Goal: Task Accomplishment & Management: Manage account settings

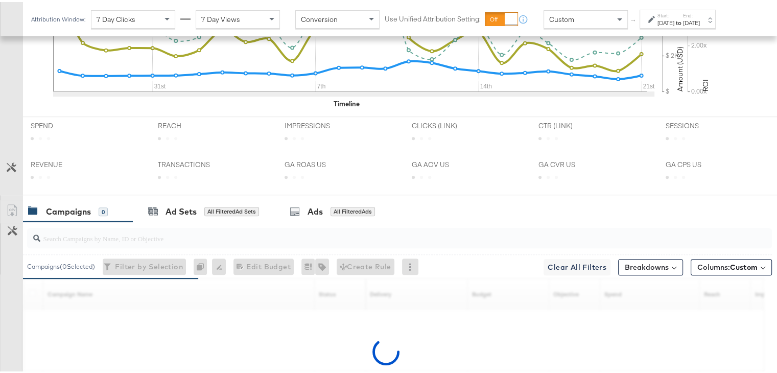
scroll to position [506, 0]
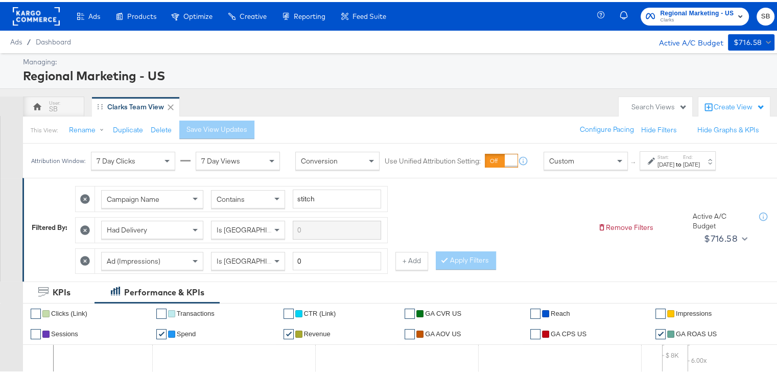
drag, startPoint x: 25, startPoint y: 4, endPoint x: 31, endPoint y: 16, distance: 13.5
click at [31, 16] on div at bounding box center [36, 14] width 47 height 29
click at [31, 16] on rect at bounding box center [36, 14] width 47 height 18
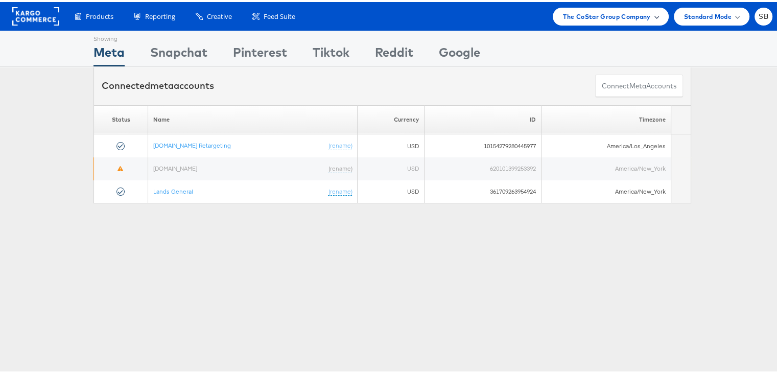
click at [616, 11] on span "The CoStar Group Company" at bounding box center [606, 14] width 87 height 11
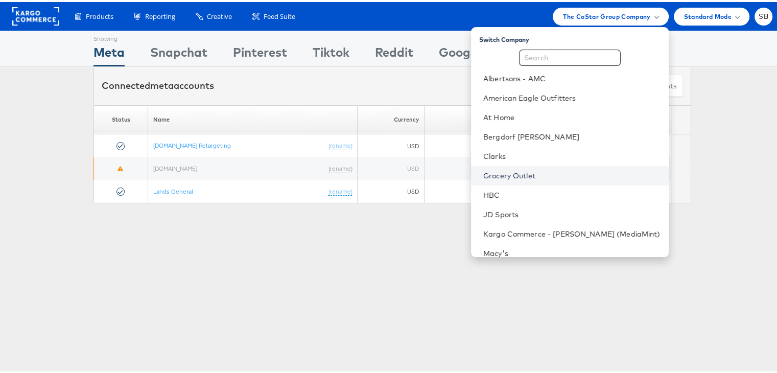
click at [519, 171] on link "Grocery Outlet" at bounding box center [571, 174] width 177 height 10
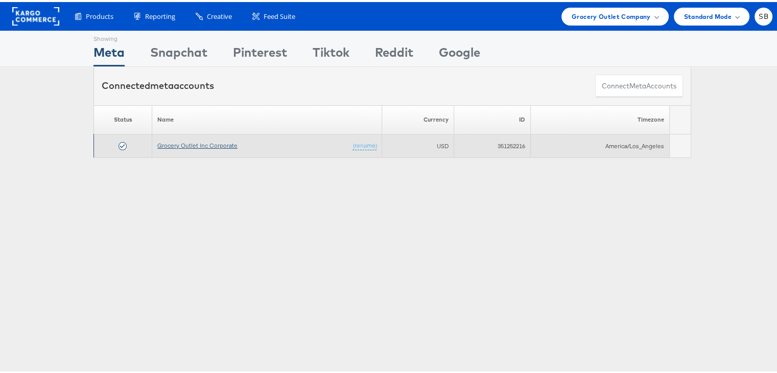
click at [216, 145] on link "Grocery Outlet Inc Corporate" at bounding box center [197, 143] width 80 height 8
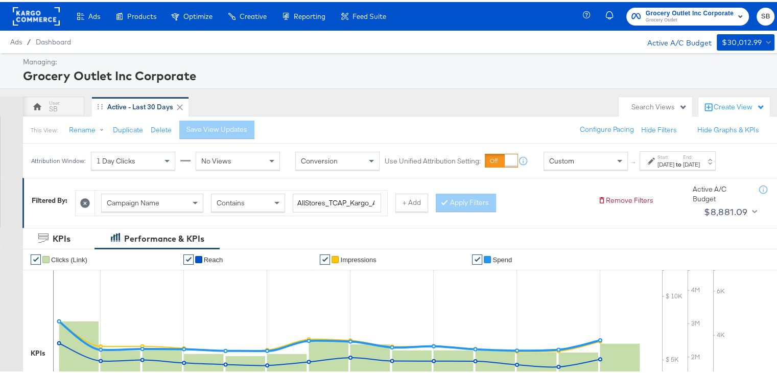
click at [700, 161] on div "Aug 24th 2025" at bounding box center [691, 162] width 17 height 8
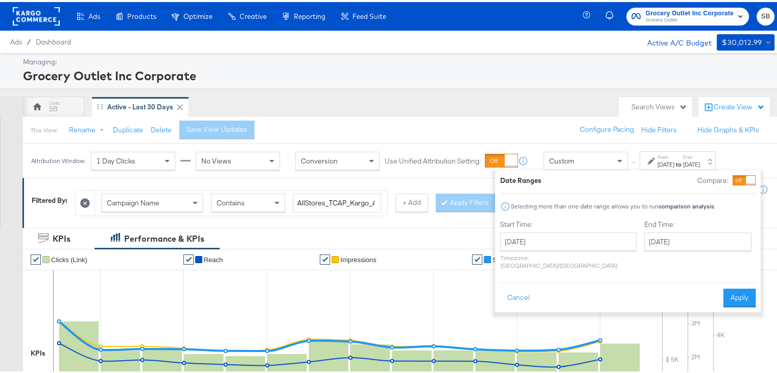
click at [525, 17] on div "Ads Products Optimize Creative Reporting Feed Suite Grocery Outlet Inc Corporat…" at bounding box center [392, 14] width 785 height 29
click at [514, 287] on button "Cancel" at bounding box center [518, 296] width 37 height 18
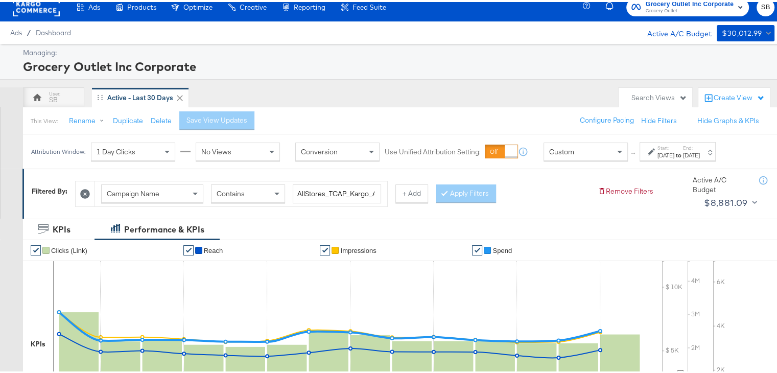
scroll to position [12, 0]
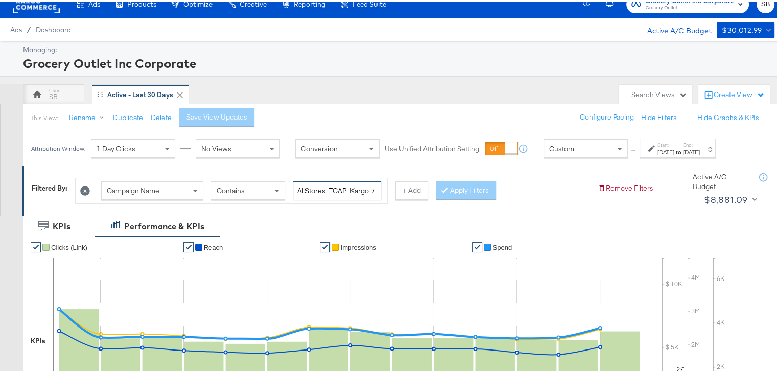
click at [341, 190] on input "AllStores_TCAP_Kargo_Awareness" at bounding box center [337, 188] width 88 height 19
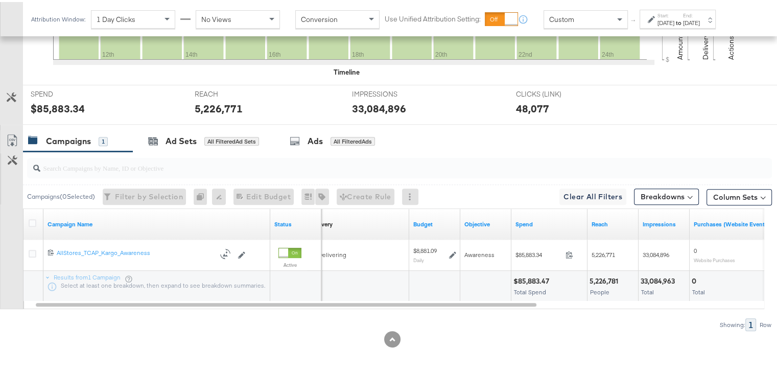
scroll to position [0, 0]
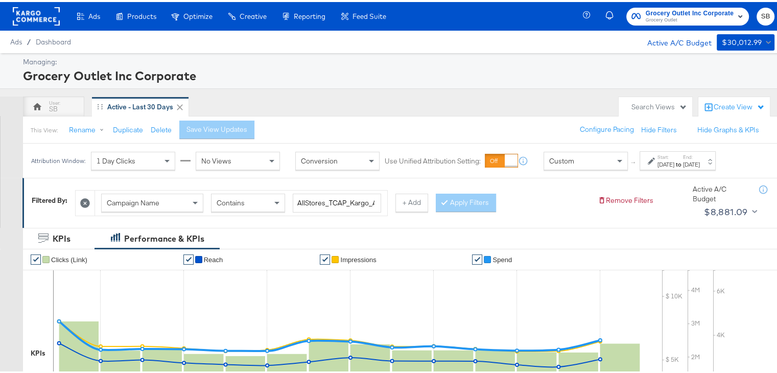
click at [39, 24] on div at bounding box center [36, 14] width 47 height 29
click at [646, 15] on span "Grocery Outlet" at bounding box center [690, 18] width 88 height 8
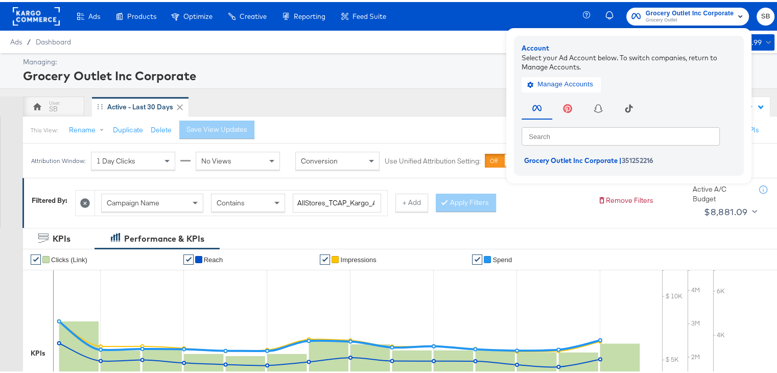
click at [35, 14] on rect at bounding box center [36, 14] width 47 height 18
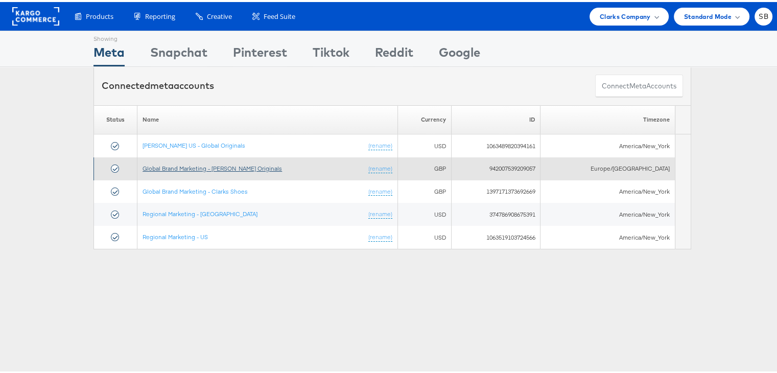
click at [209, 162] on link "Global Brand Marketing - [PERSON_NAME] Originals" at bounding box center [212, 166] width 139 height 8
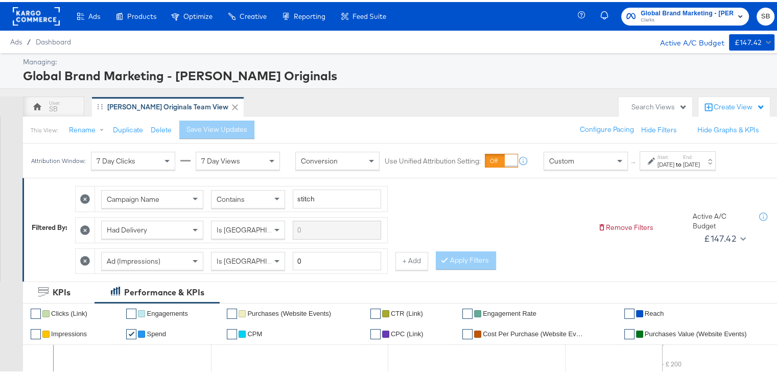
click at [699, 16] on span "Clarks" at bounding box center [687, 18] width 93 height 8
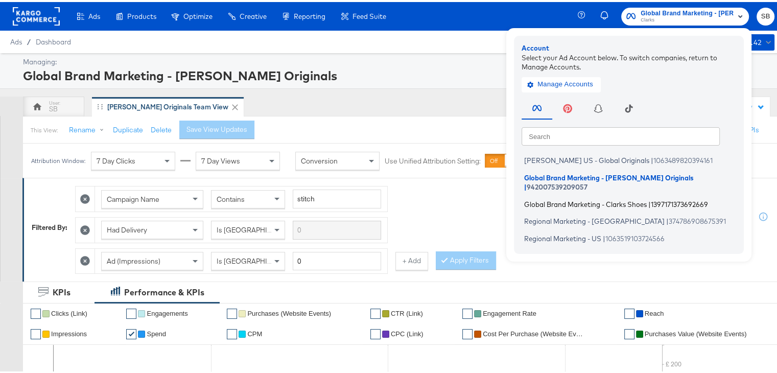
click at [598, 198] on span "Global Brand Marketing - Clarks Shoes" at bounding box center [585, 202] width 123 height 8
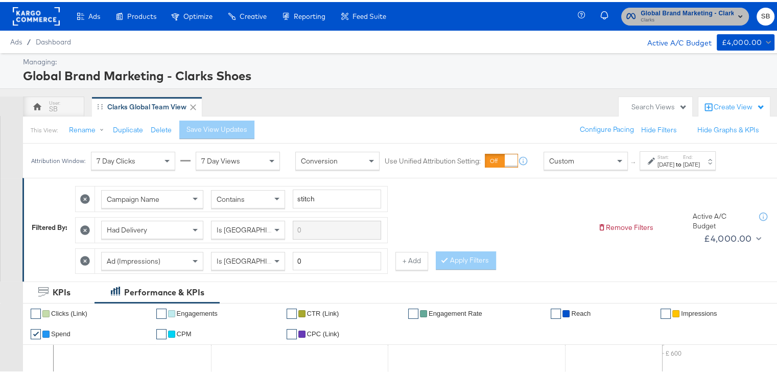
click at [658, 22] on span "Clarks" at bounding box center [687, 18] width 93 height 8
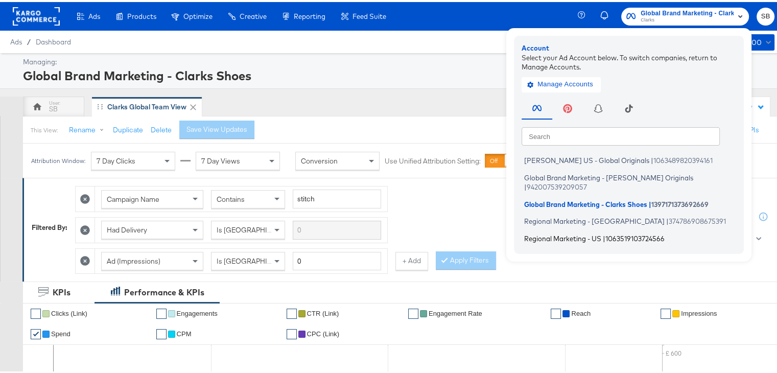
click at [573, 232] on span "Regional Marketing - US" at bounding box center [562, 236] width 77 height 8
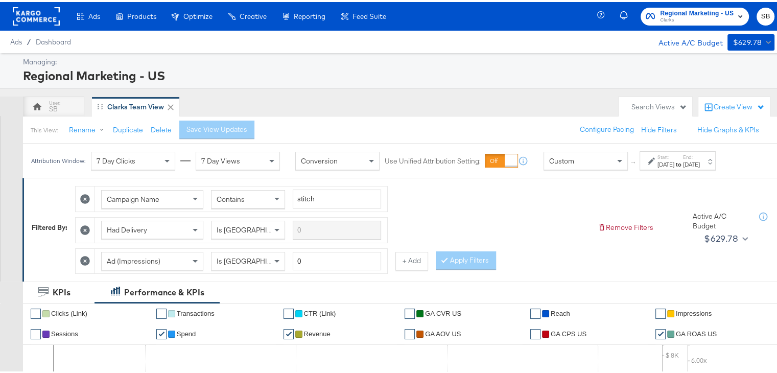
click at [671, 159] on div "[DATE]" at bounding box center [665, 162] width 17 height 8
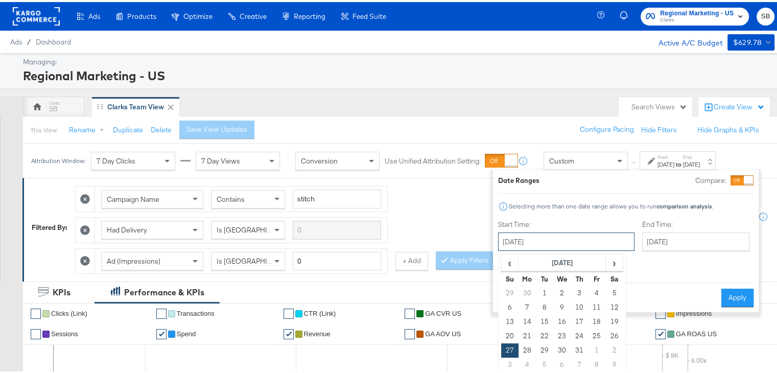
click at [563, 244] on input "July 27th 2025" at bounding box center [566, 239] width 136 height 18
click at [615, 260] on span "›" at bounding box center [614, 260] width 16 height 15
click at [511, 350] on td "24" at bounding box center [509, 348] width 17 height 14
type input "[DATE]"
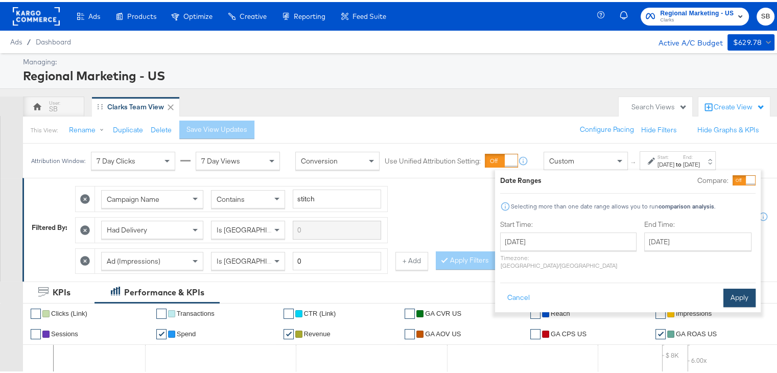
click at [740, 287] on button "Apply" at bounding box center [739, 296] width 32 height 18
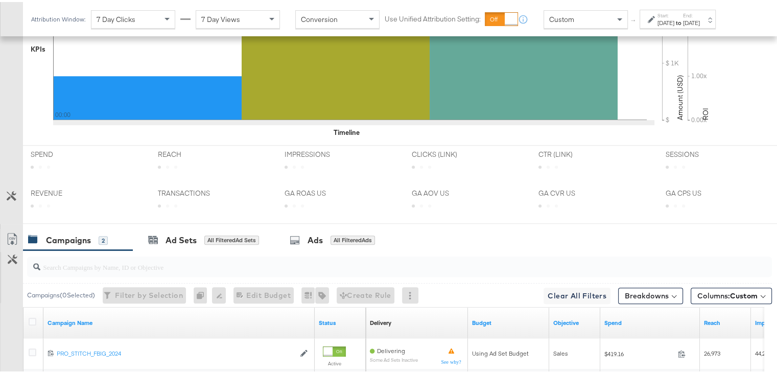
scroll to position [478, 0]
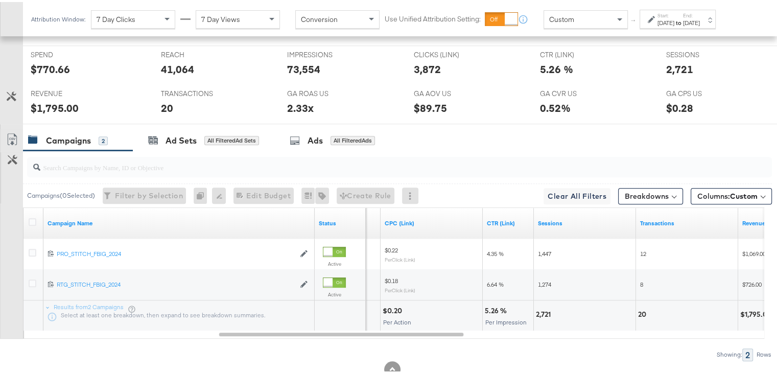
click at [543, 308] on div "2,721" at bounding box center [585, 313] width 102 height 31
click at [543, 308] on div "2,721" at bounding box center [545, 313] width 18 height 10
copy div "2,721"
click at [636, 308] on div "20" at bounding box center [637, 313] width 11 height 10
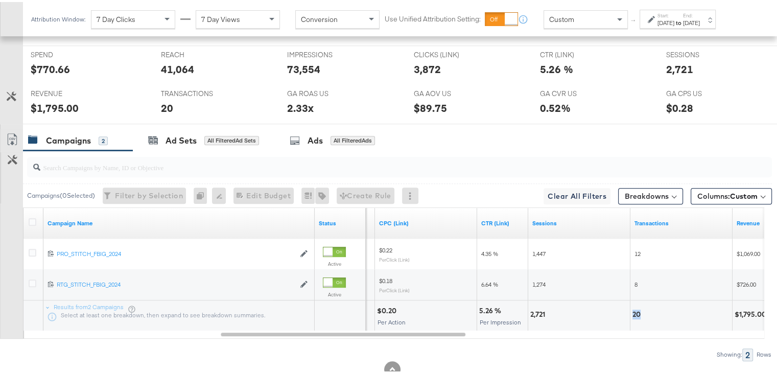
click at [636, 308] on div "20" at bounding box center [637, 313] width 11 height 10
copy div "20"
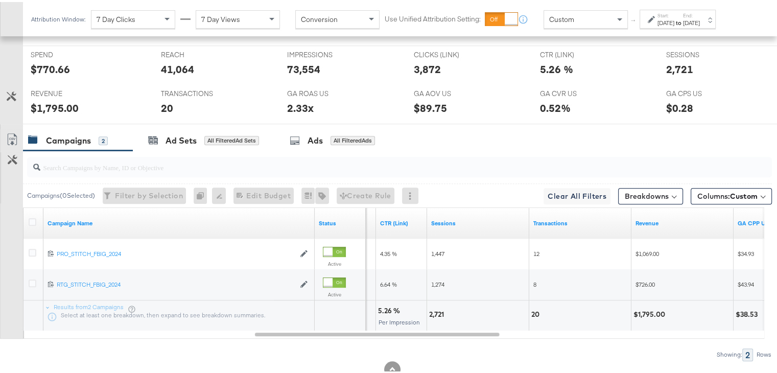
click at [648, 308] on div "$1,795.00" at bounding box center [650, 313] width 35 height 10
copy div "1,795.00"
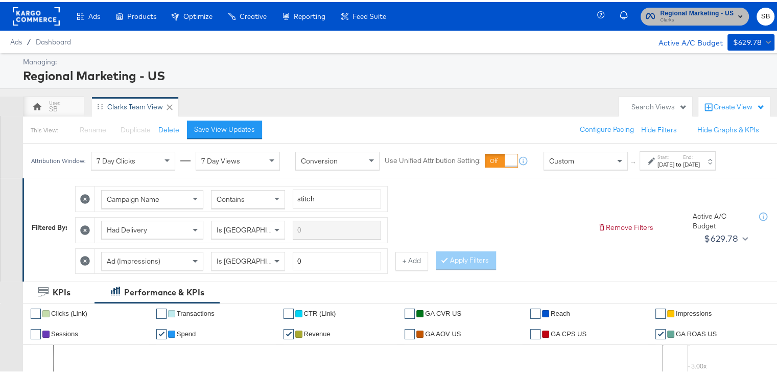
click at [684, 20] on span "Clarks" at bounding box center [697, 18] width 74 height 8
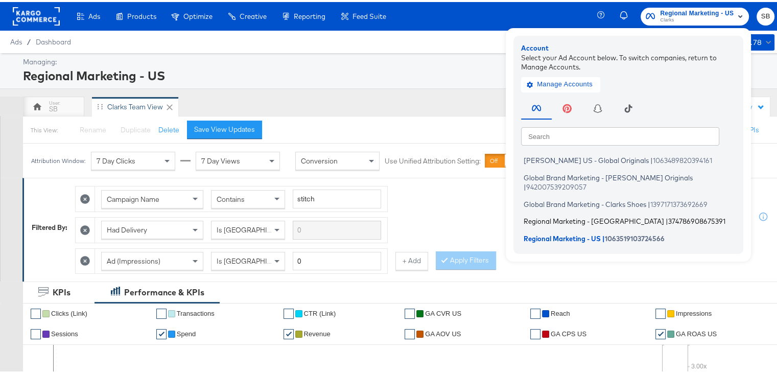
click at [541, 215] on span "Regional Marketing - CA" at bounding box center [594, 219] width 140 height 8
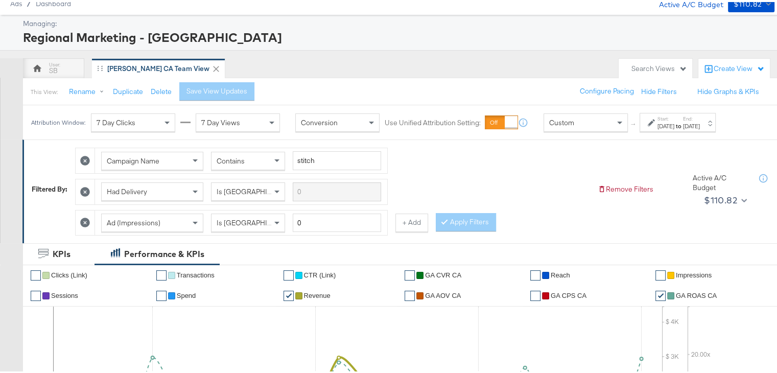
scroll to position [42, 0]
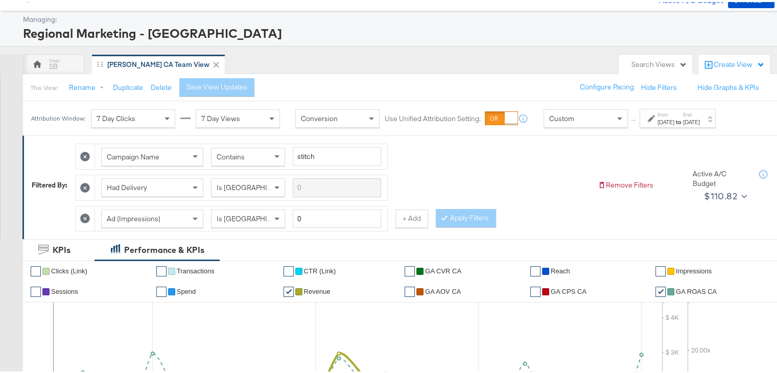
click at [683, 121] on strong "to" at bounding box center [678, 120] width 9 height 8
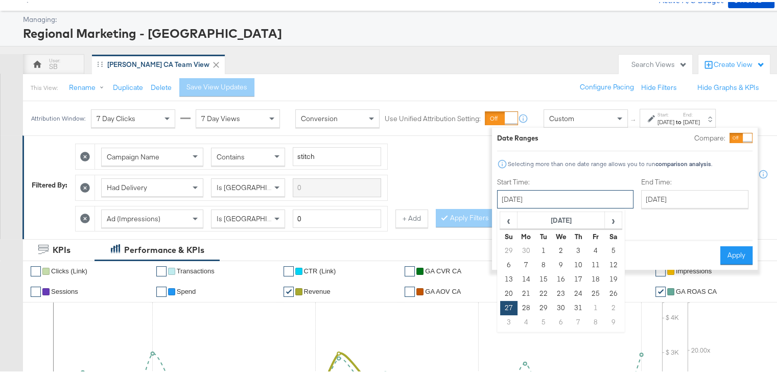
click at [596, 193] on input "[DATE]" at bounding box center [565, 197] width 136 height 18
click at [610, 223] on span "›" at bounding box center [613, 217] width 16 height 15
click at [503, 216] on span "‹" at bounding box center [509, 217] width 16 height 15
click at [507, 303] on td "24" at bounding box center [508, 306] width 17 height 14
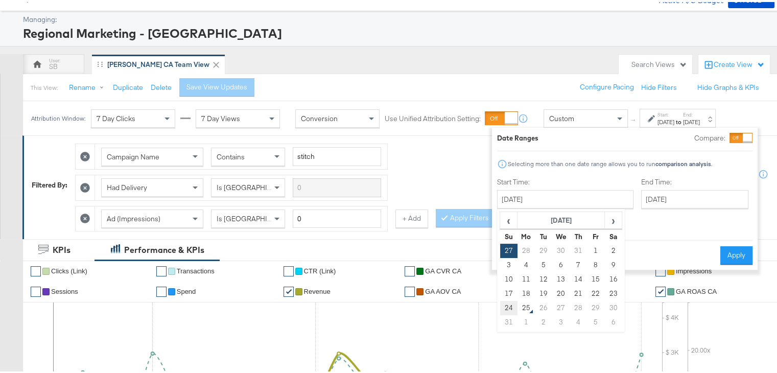
type input "[DATE]"
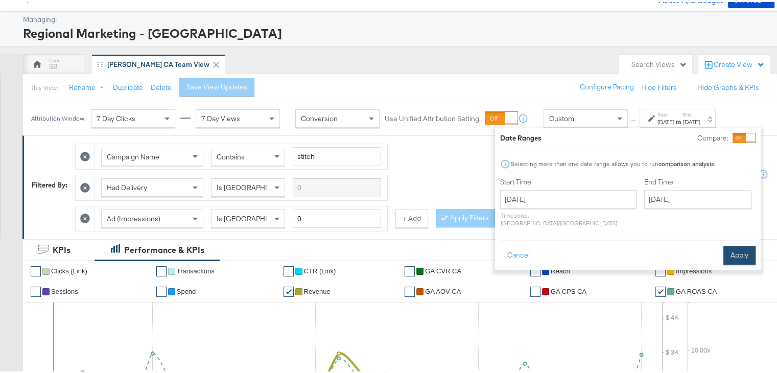
click at [727, 244] on button "Apply" at bounding box center [739, 253] width 32 height 18
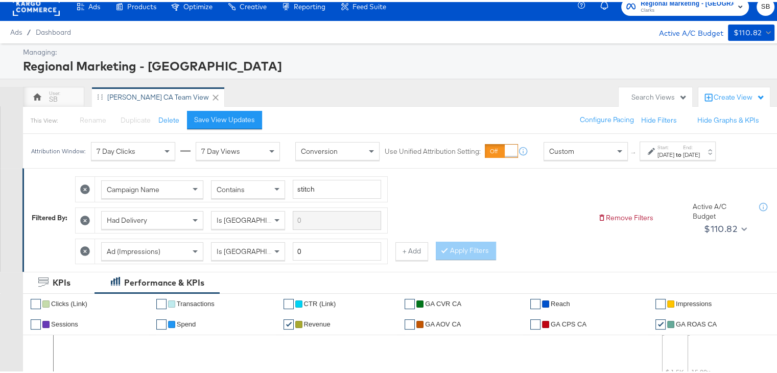
scroll to position [10, 0]
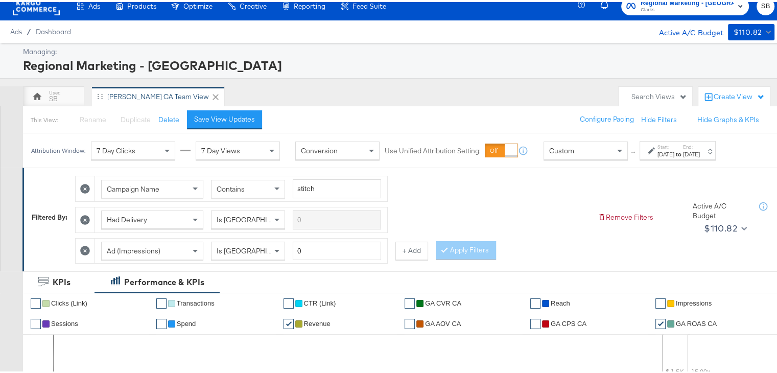
click at [700, 143] on div "Start: Aug 24th 2025 to End: Aug 24th 2025" at bounding box center [678, 148] width 42 height 15
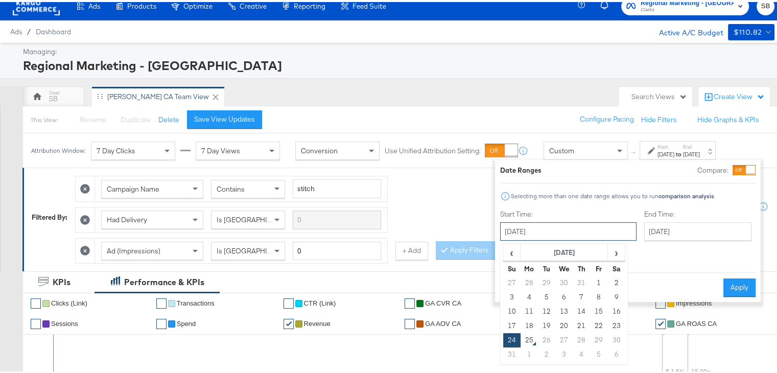
click at [532, 230] on input "[DATE]" at bounding box center [568, 229] width 136 height 18
click at [599, 280] on td "1" at bounding box center [598, 281] width 17 height 14
type input "August 1st 2025"
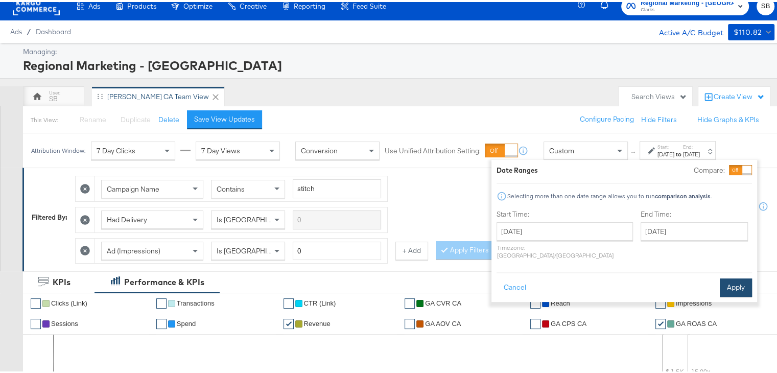
click at [735, 280] on button "Apply" at bounding box center [736, 285] width 32 height 18
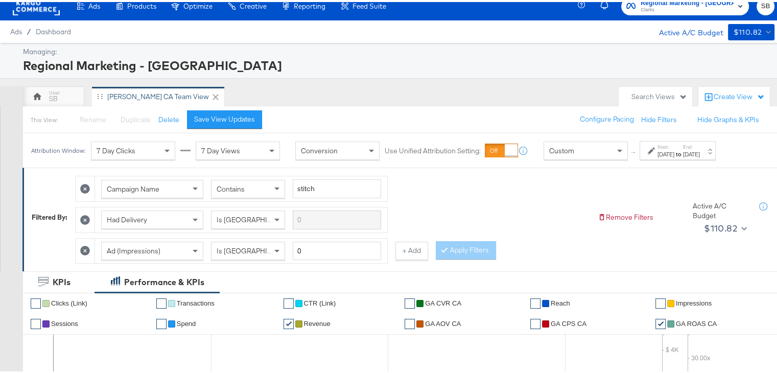
click at [664, 141] on label "Start:" at bounding box center [665, 144] width 17 height 7
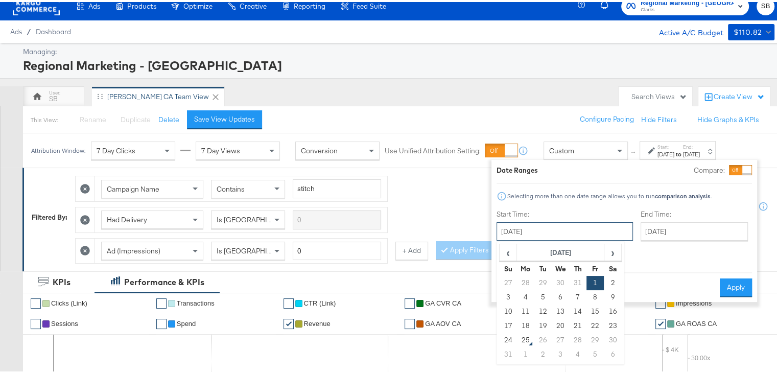
click at [524, 227] on input "August 1st 2025" at bounding box center [564, 229] width 136 height 18
click at [506, 249] on span "‹" at bounding box center [508, 250] width 16 height 15
click at [507, 336] on td "27" at bounding box center [508, 338] width 17 height 14
type input "July 27th 2025"
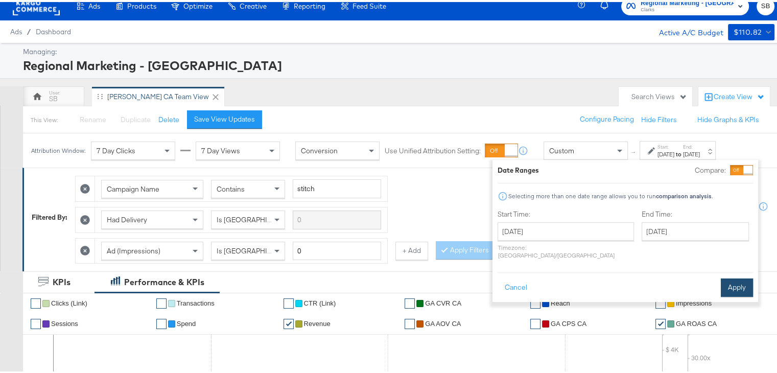
click at [730, 276] on button "Apply" at bounding box center [737, 285] width 32 height 18
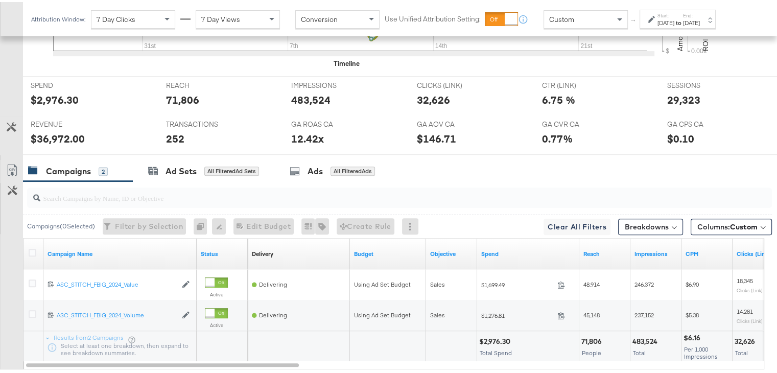
scroll to position [444, 0]
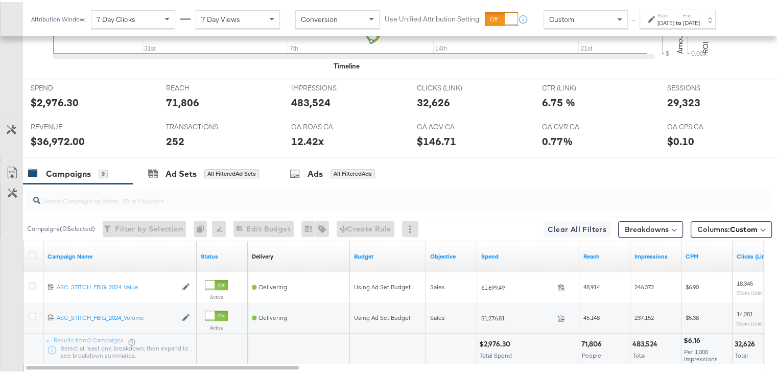
click at [697, 14] on div "Start: Jul 27th 2025 to End: Aug 24th 2025" at bounding box center [678, 17] width 42 height 15
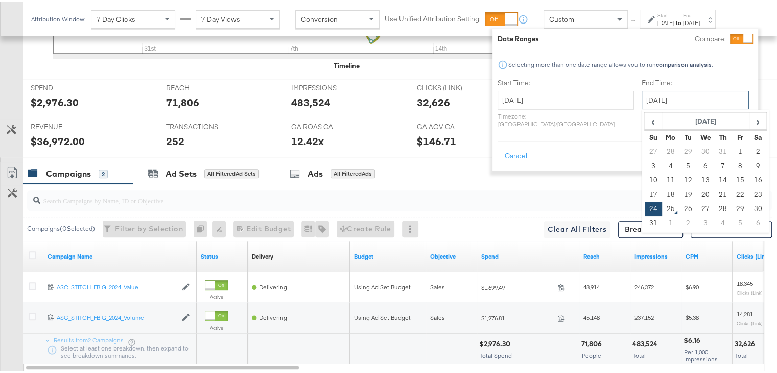
click at [642, 101] on input "August 24th 2025" at bounding box center [695, 98] width 107 height 18
click at [749, 192] on td "23" at bounding box center [757, 192] width 17 height 14
type input "August 23rd 2025"
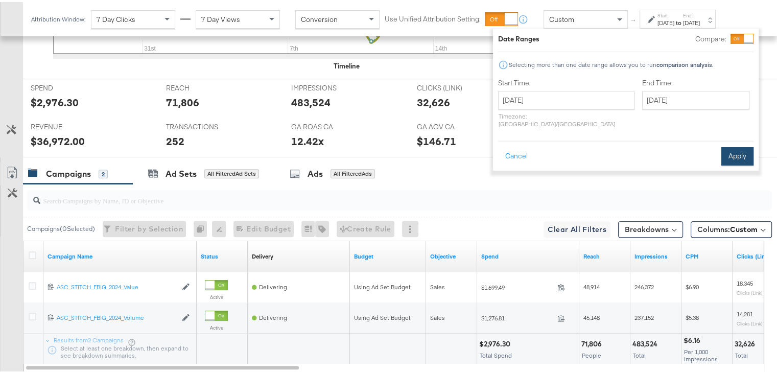
click at [738, 146] on button "Apply" at bounding box center [737, 154] width 32 height 18
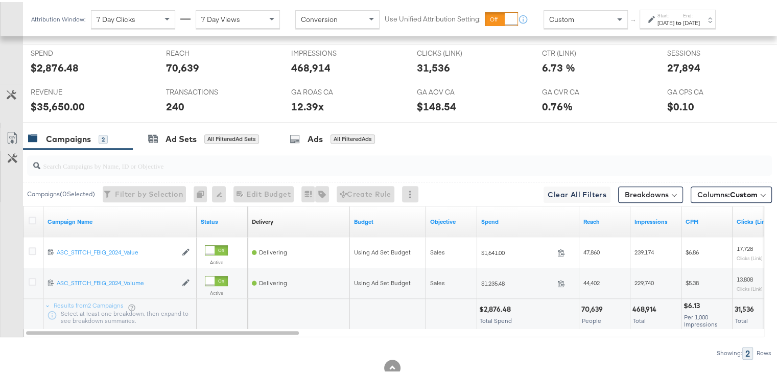
scroll to position [493, 0]
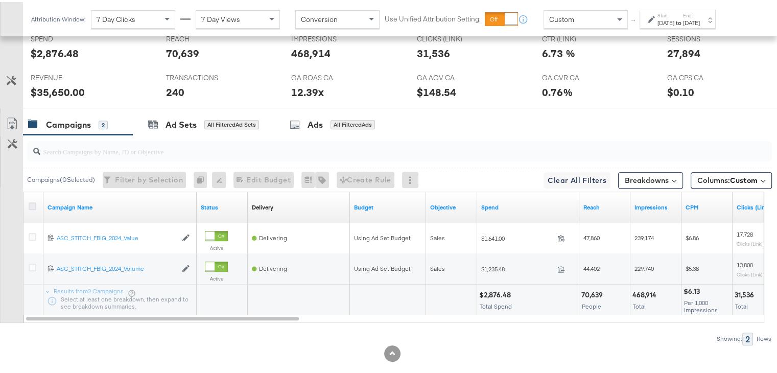
click at [33, 201] on icon at bounding box center [33, 204] width 8 height 8
click at [0, 0] on input "checkbox" at bounding box center [0, 0] width 0 height 0
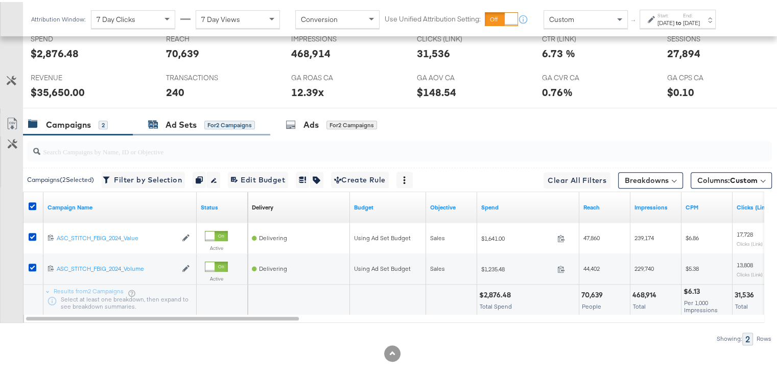
click at [188, 120] on div "Ad Sets" at bounding box center [180, 123] width 31 height 12
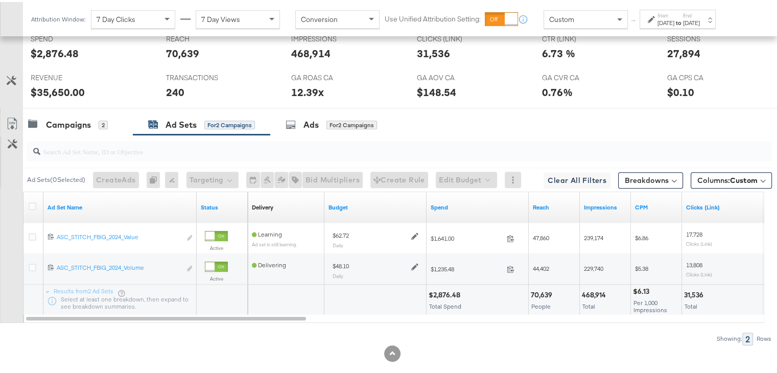
click at [700, 21] on div "Aug 23rd 2025" at bounding box center [691, 21] width 17 height 8
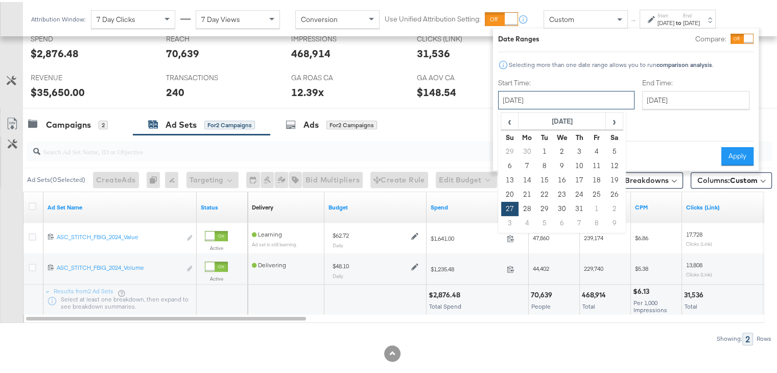
click at [554, 91] on input "July 27th 2025" at bounding box center [566, 98] width 136 height 18
click at [616, 123] on span "›" at bounding box center [614, 118] width 16 height 15
click at [507, 210] on td "24" at bounding box center [509, 207] width 17 height 14
type input "[DATE]"
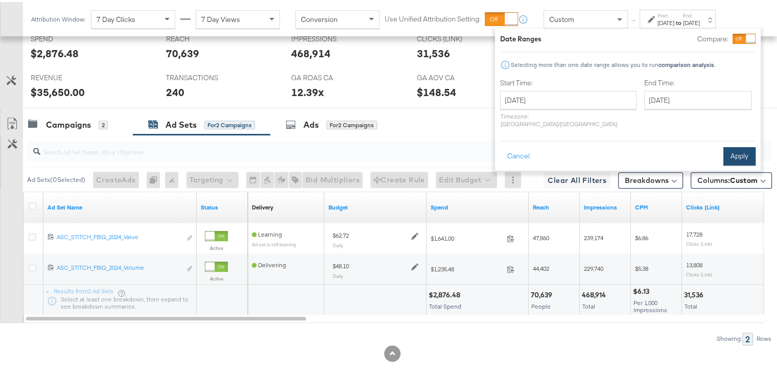
click at [736, 145] on button "Apply" at bounding box center [739, 154] width 32 height 18
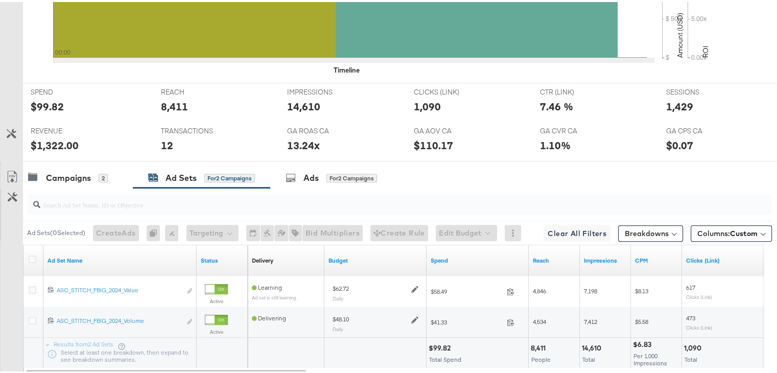
scroll to position [0, 0]
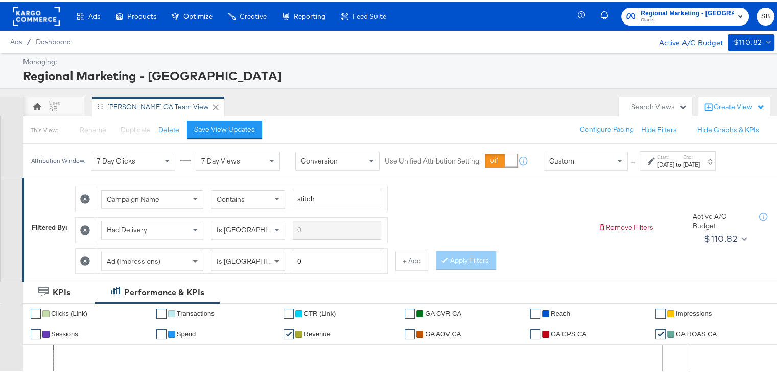
click at [691, 24] on div "Regional Marketing - CA Clarks SB" at bounding box center [682, 14] width 203 height 29
click at [691, 21] on span "Clarks" at bounding box center [687, 18] width 93 height 8
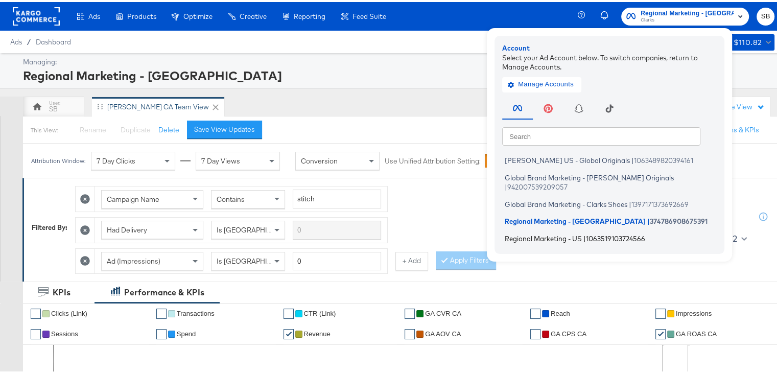
click at [556, 232] on span "Regional Marketing - US" at bounding box center [543, 236] width 77 height 8
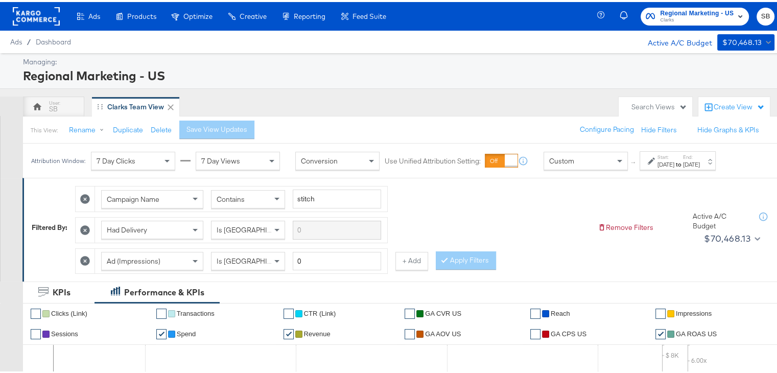
click at [556, 225] on div "Campaign Name Contains stitch Had Delivery Is Greater Than Ad (Impressions) Is …" at bounding box center [332, 225] width 514 height 93
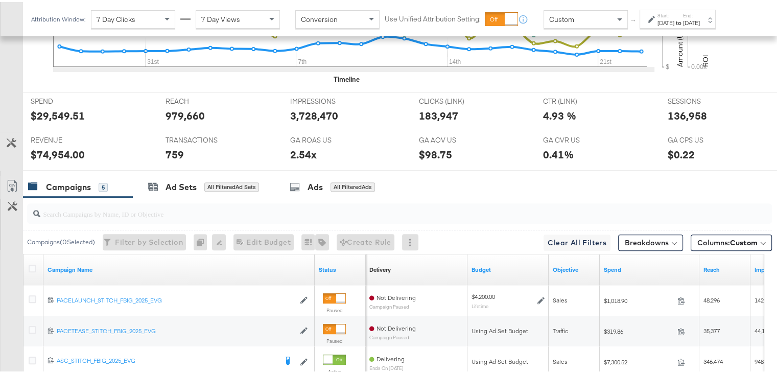
scroll to position [10, 0]
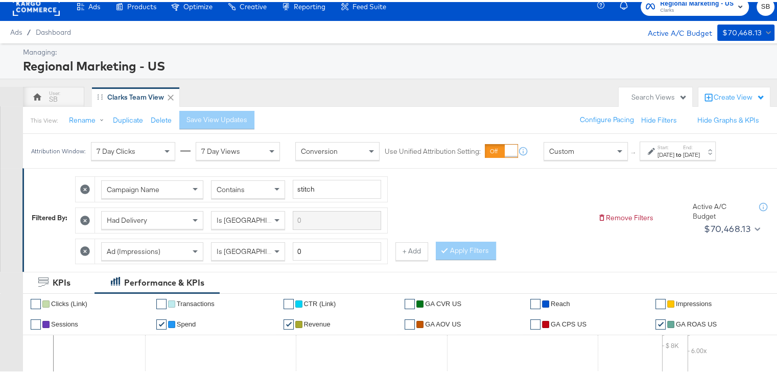
click at [674, 156] on div "Jul 27th 2025" at bounding box center [665, 153] width 17 height 8
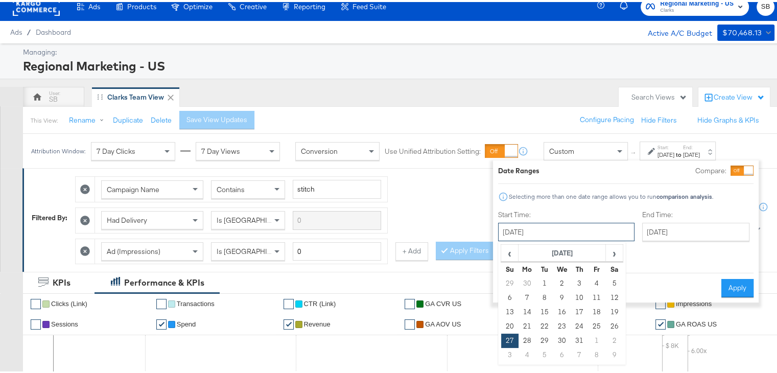
click at [575, 224] on input "July 27th 2025" at bounding box center [566, 230] width 136 height 18
click at [611, 250] on span "›" at bounding box center [614, 250] width 16 height 15
click at [512, 337] on td "24" at bounding box center [509, 339] width 17 height 14
type input "[DATE]"
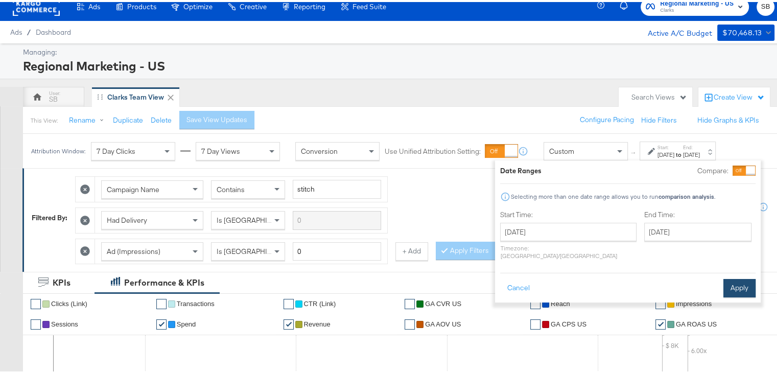
click at [729, 282] on button "Apply" at bounding box center [739, 286] width 32 height 18
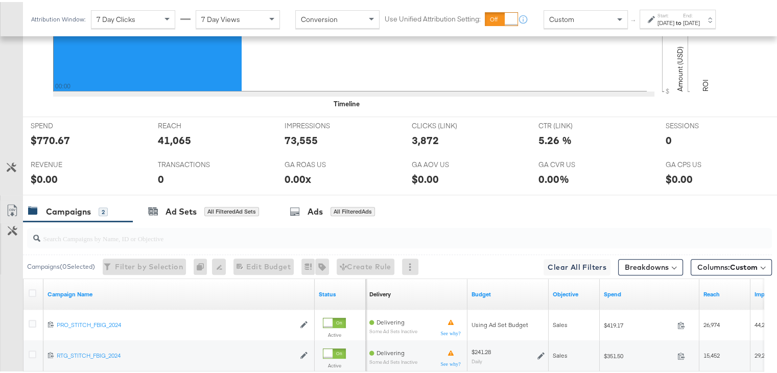
scroll to position [506, 0]
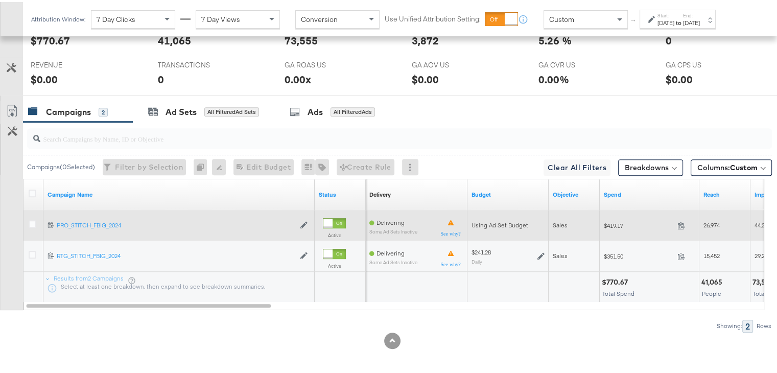
click at [34, 225] on div at bounding box center [34, 223] width 11 height 10
click at [33, 219] on icon at bounding box center [33, 222] width 8 height 8
click at [0, 0] on input "checkbox" at bounding box center [0, 0] width 0 height 0
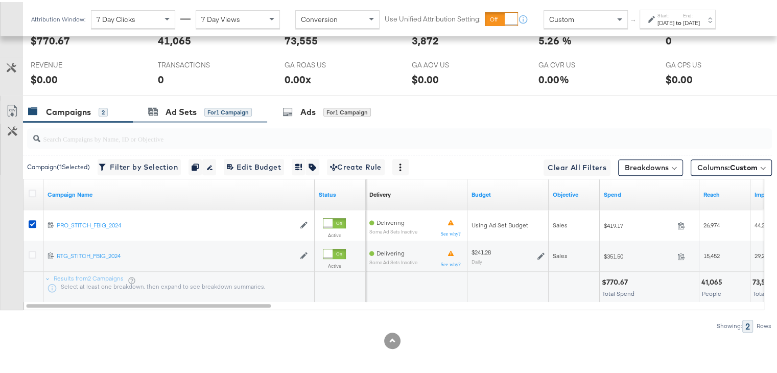
click at [182, 99] on div "Ad Sets for 1 Campaign" at bounding box center [200, 110] width 134 height 22
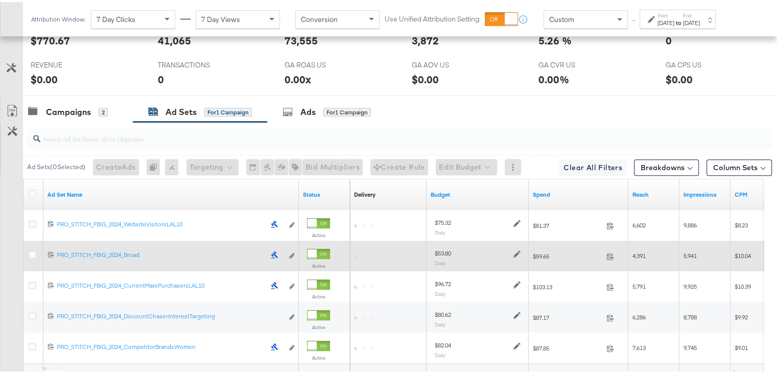
scroll to position [539, 0]
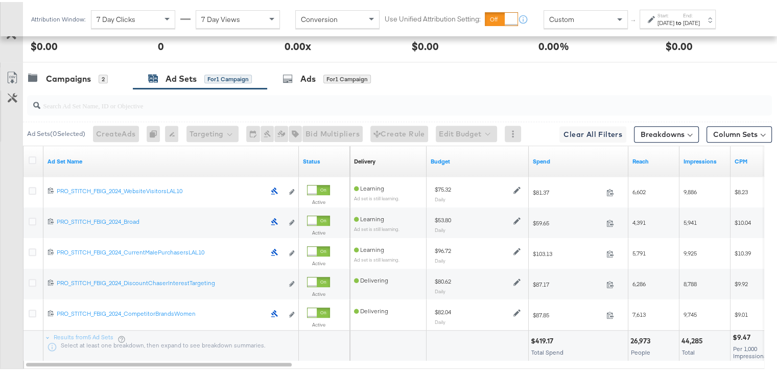
click at [29, 151] on div at bounding box center [34, 159] width 19 height 18
click at [30, 155] on icon at bounding box center [33, 158] width 8 height 8
click at [0, 0] on input "checkbox" at bounding box center [0, 0] width 0 height 0
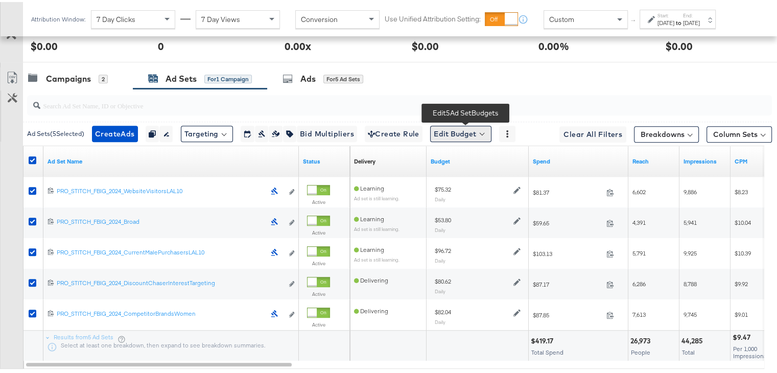
click at [465, 135] on button "Edit Budget" at bounding box center [460, 132] width 61 height 16
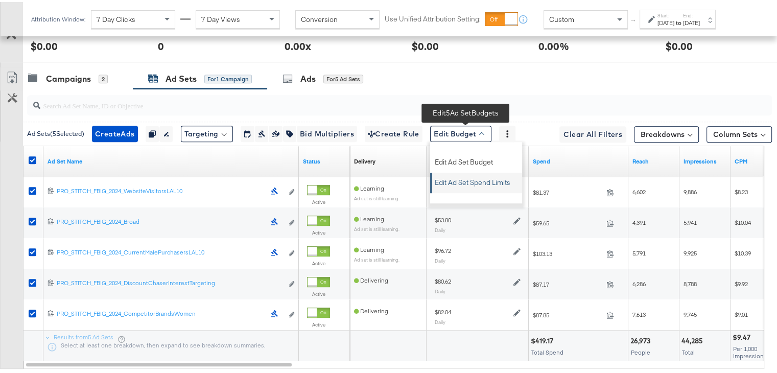
click at [468, 177] on span "Edit Ad Set Spend Limits" at bounding box center [473, 178] width 76 height 13
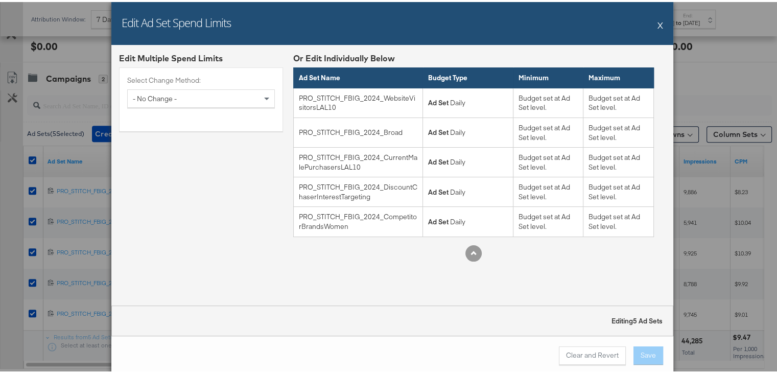
click at [653, 19] on div "Edit Ad Set Spend Limits X" at bounding box center [392, 21] width 562 height 43
click at [657, 22] on button "X" at bounding box center [660, 23] width 6 height 20
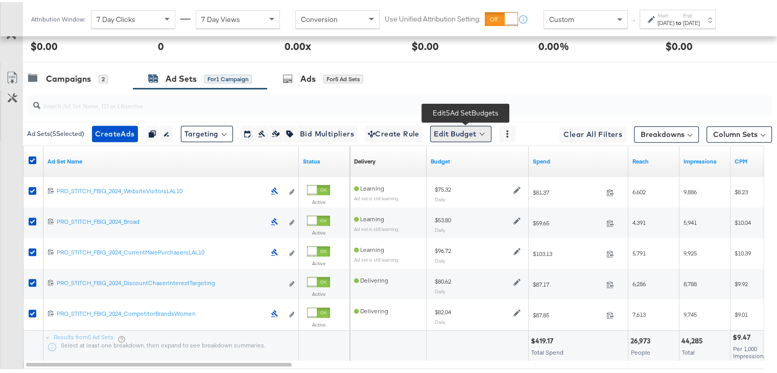
click at [467, 137] on button "Edit Budget" at bounding box center [460, 132] width 61 height 16
click at [472, 155] on span "Edit Ad Set Budget" at bounding box center [464, 158] width 58 height 13
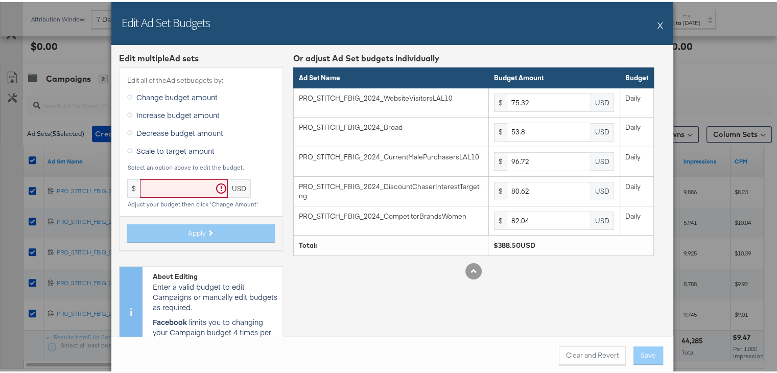
click at [657, 23] on button "X" at bounding box center [660, 23] width 6 height 20
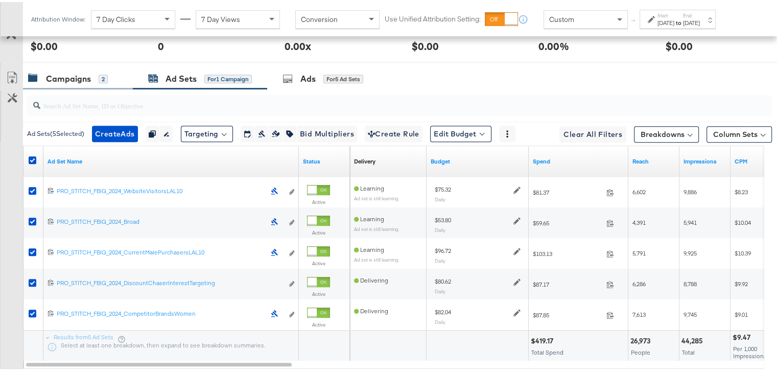
click at [70, 77] on div "Campaigns" at bounding box center [68, 77] width 45 height 12
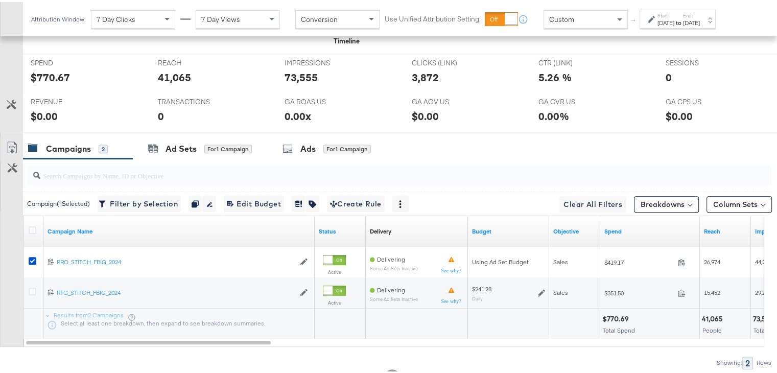
scroll to position [474, 0]
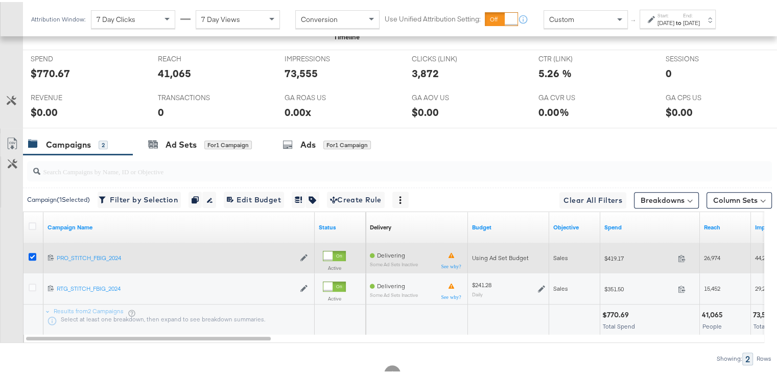
click at [33, 252] on icon at bounding box center [33, 255] width 8 height 8
click at [0, 0] on input "checkbox" at bounding box center [0, 0] width 0 height 0
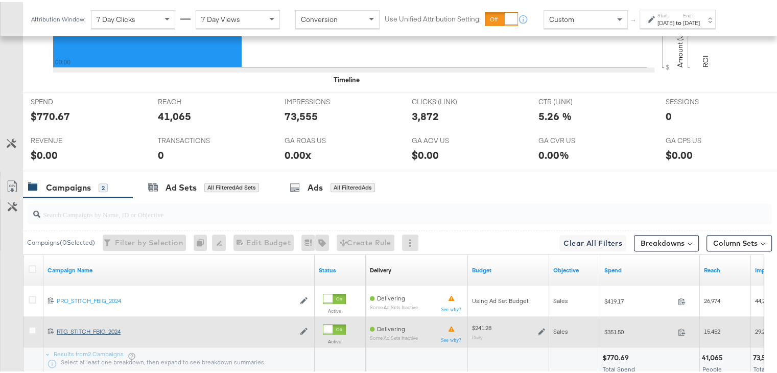
scroll to position [425, 0]
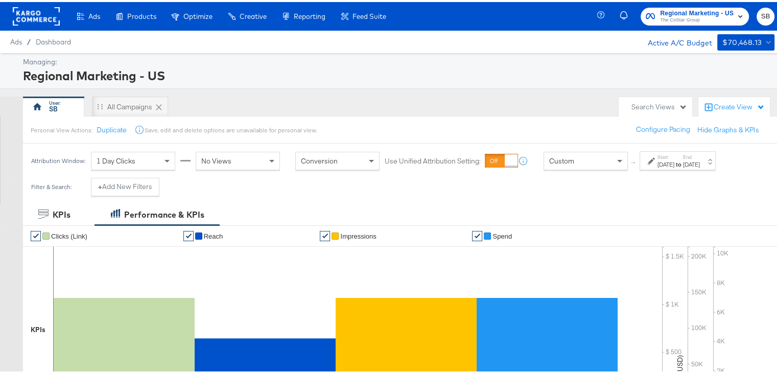
click at [683, 158] on strong "to" at bounding box center [678, 162] width 9 height 8
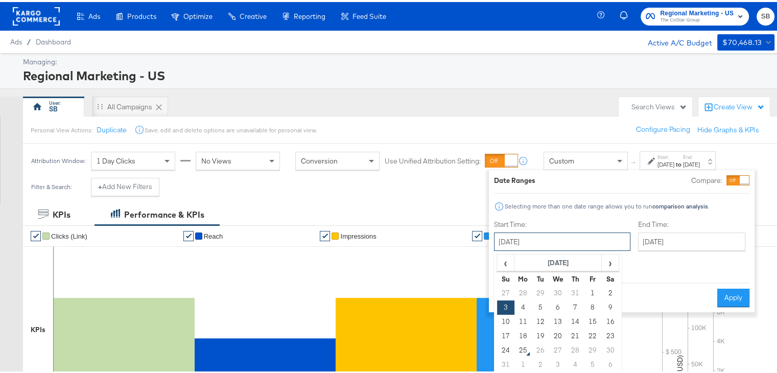
click at [557, 244] on input "[DATE]" at bounding box center [562, 239] width 136 height 18
click at [502, 348] on td "24" at bounding box center [505, 348] width 17 height 14
type input "[DATE]"
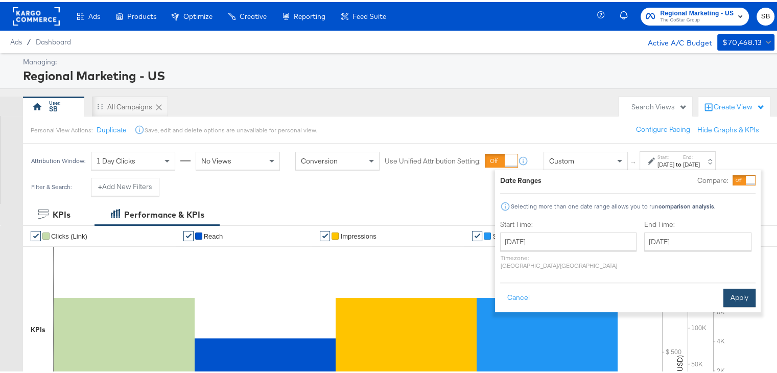
click at [732, 288] on button "Apply" at bounding box center [739, 296] width 32 height 18
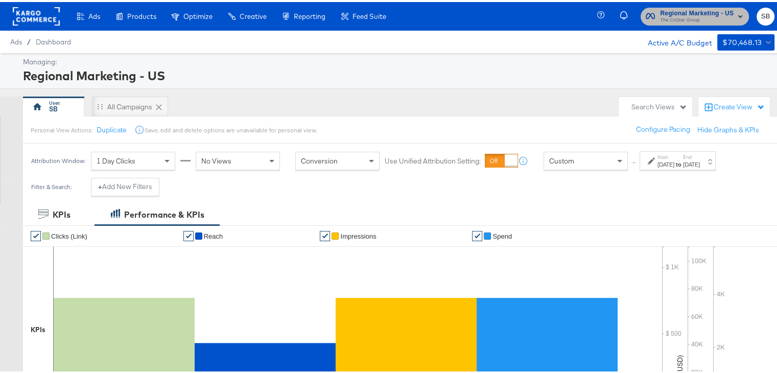
click at [669, 17] on span "The CoStar Group" at bounding box center [697, 18] width 74 height 8
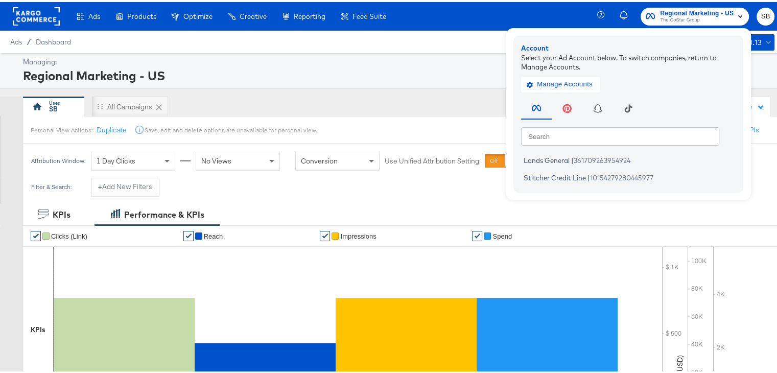
click at [37, 14] on rect at bounding box center [36, 14] width 47 height 18
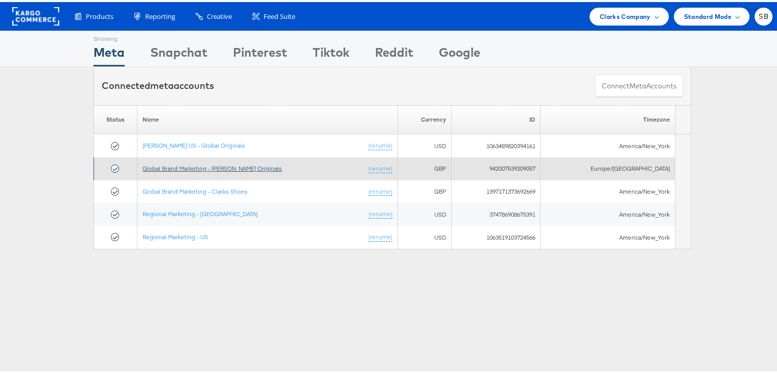
click at [212, 167] on link "Global Brand Marketing - [PERSON_NAME] Originals" at bounding box center [212, 166] width 139 height 8
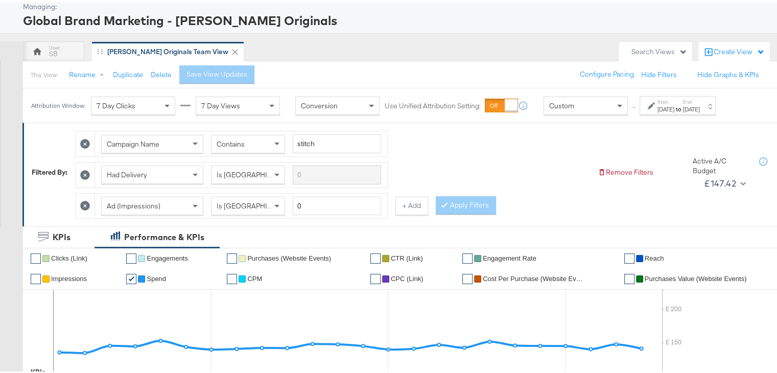
scroll to position [57, 0]
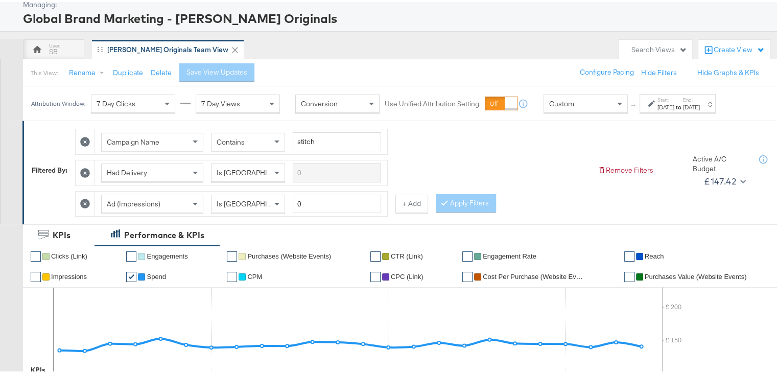
click at [675, 109] on div "Start: [DATE] to End: [DATE]" at bounding box center [678, 101] width 76 height 19
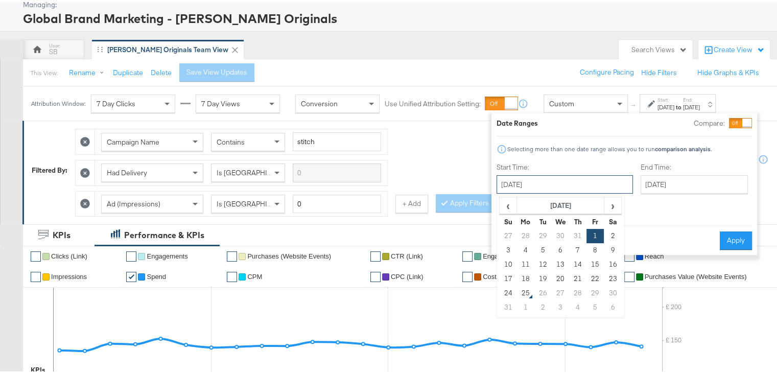
click at [559, 182] on input "[DATE]" at bounding box center [564, 182] width 136 height 18
click at [590, 272] on td "22" at bounding box center [594, 277] width 17 height 14
type input "[DATE]"
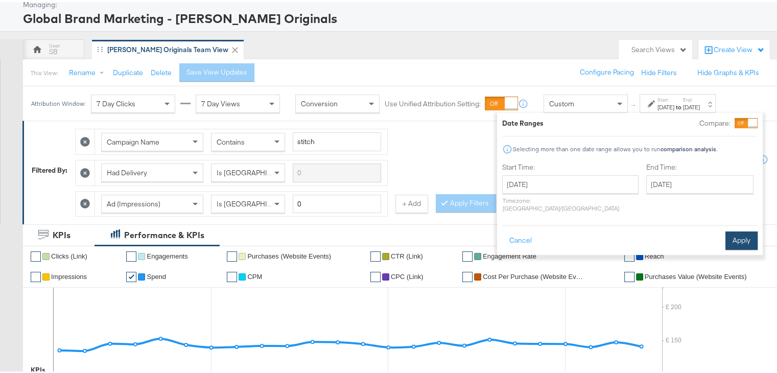
click at [733, 229] on button "Apply" at bounding box center [741, 238] width 32 height 18
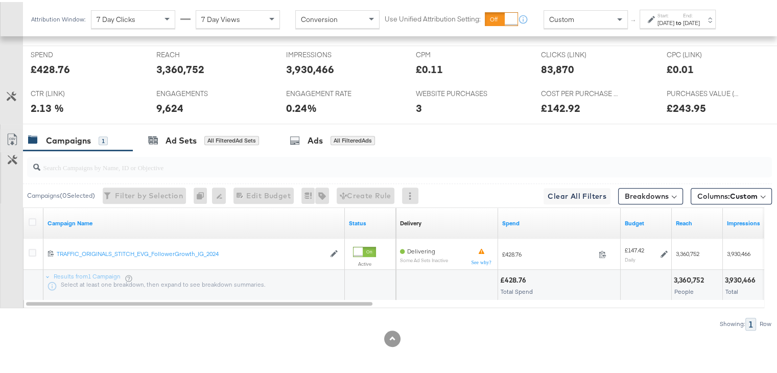
scroll to position [476, 0]
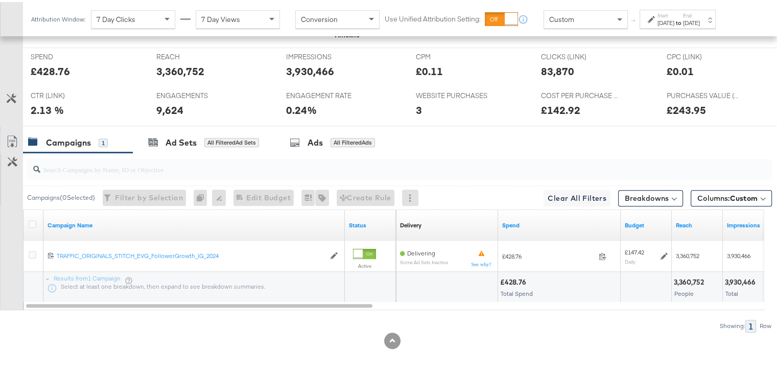
click at [419, 143] on div "Campaigns 1 Ad Sets All Filtered Ad Sets Ads All Filtered Ads" at bounding box center [404, 141] width 762 height 22
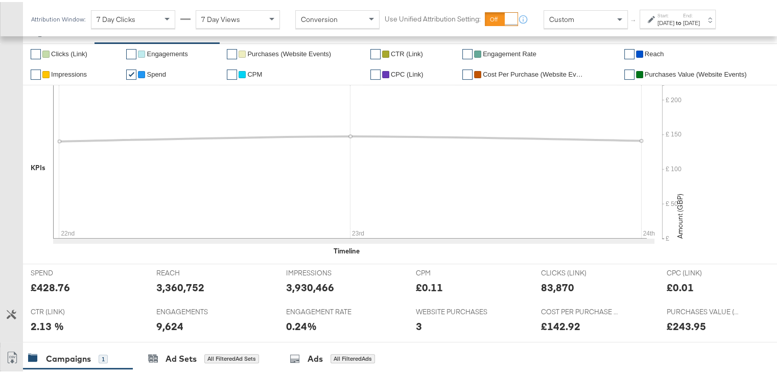
scroll to position [0, 0]
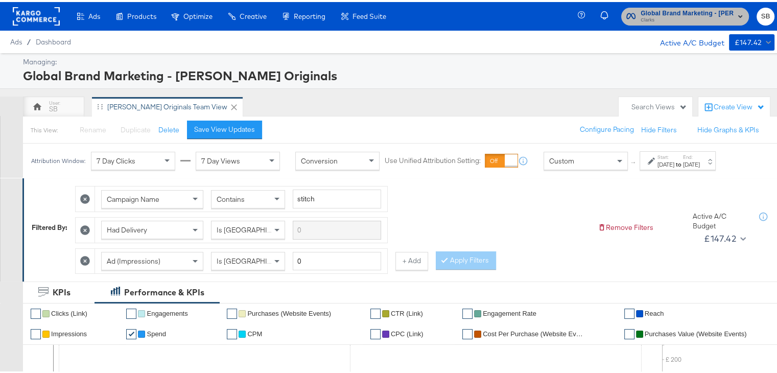
click at [641, 6] on button "Global Brand Marketing - [PERSON_NAME] Originals Clarks" at bounding box center [685, 15] width 128 height 18
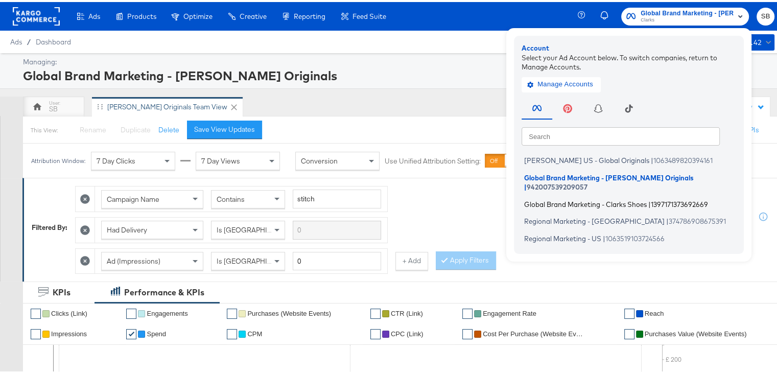
click at [583, 198] on span "Global Brand Marketing - Clarks Shoes" at bounding box center [585, 202] width 123 height 8
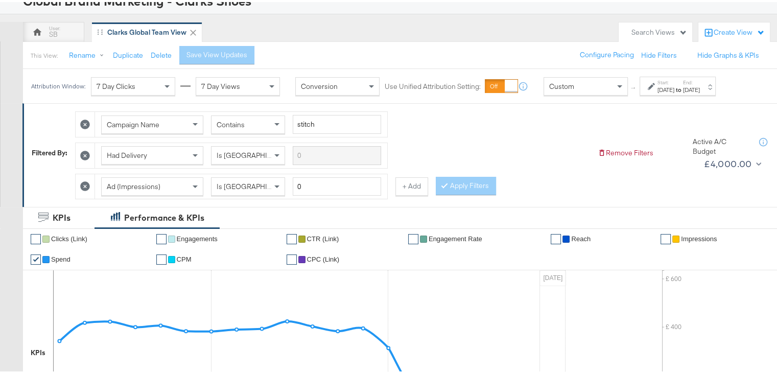
scroll to position [73, 0]
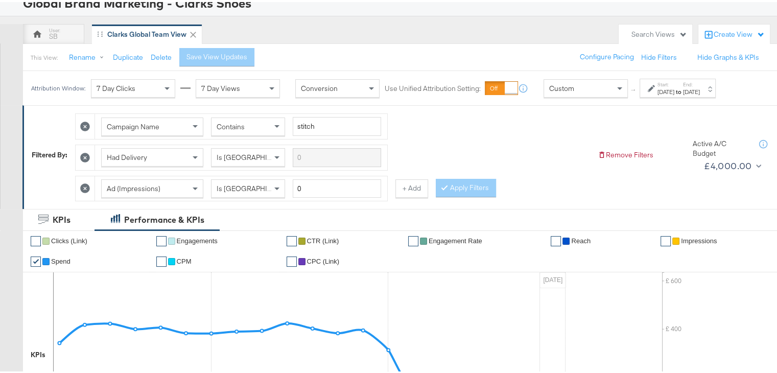
click at [674, 91] on div "[DATE]" at bounding box center [665, 90] width 17 height 8
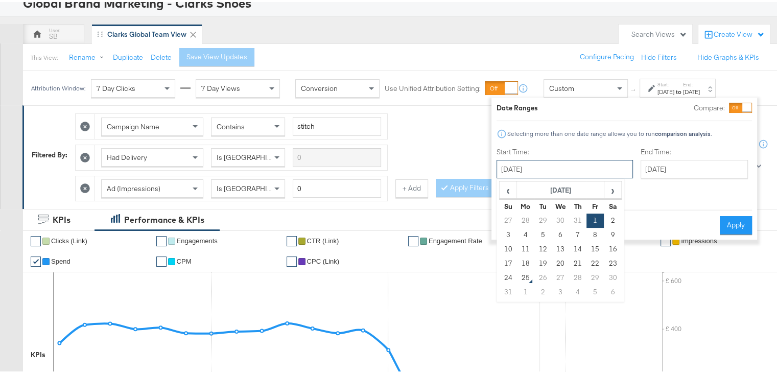
click at [558, 160] on input "[DATE]" at bounding box center [564, 167] width 136 height 18
click at [592, 259] on td "22" at bounding box center [594, 261] width 17 height 14
type input "[DATE]"
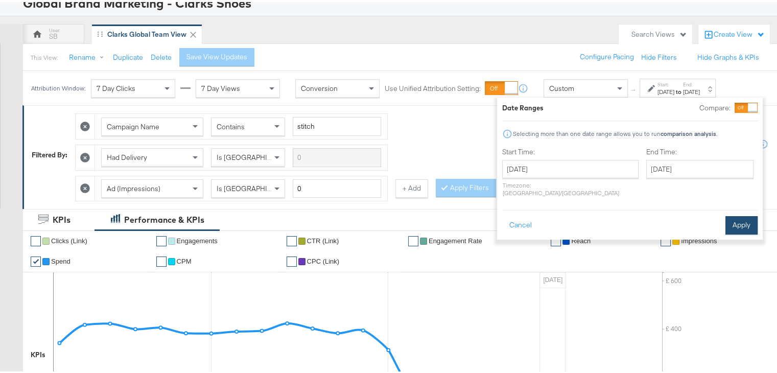
click at [730, 217] on button "Apply" at bounding box center [741, 223] width 32 height 18
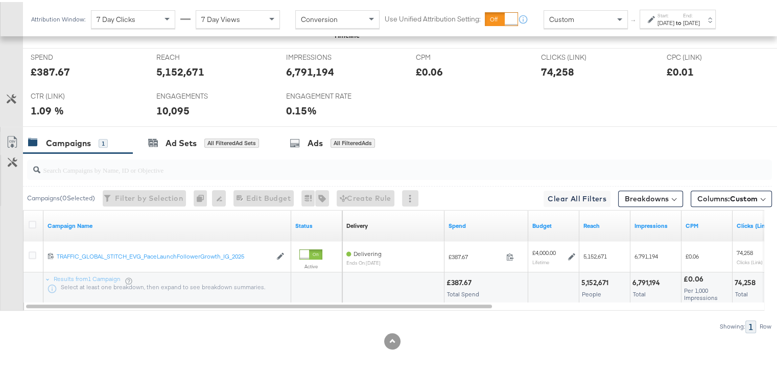
scroll to position [0, 0]
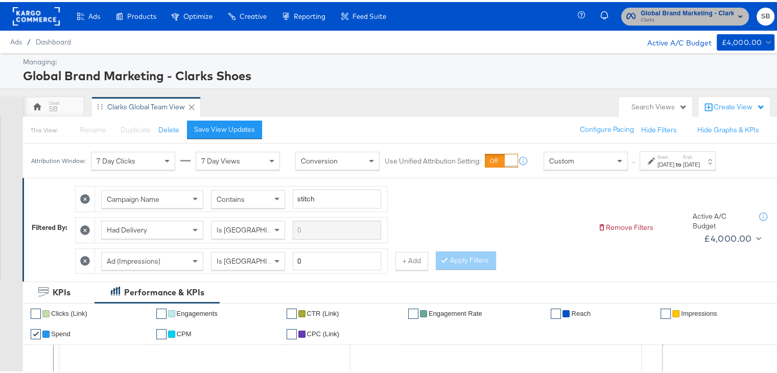
click at [629, 17] on span "Global Brand Marketing - Clarks Shoes Clarks" at bounding box center [684, 14] width 117 height 16
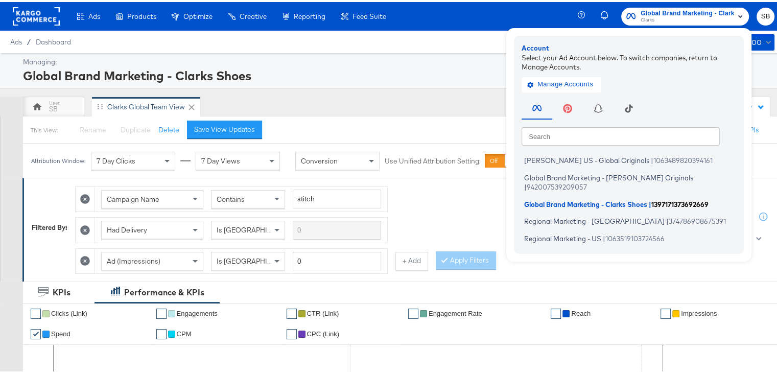
click at [538, 198] on span "Global Brand Marketing - Clarks Shoes" at bounding box center [585, 202] width 123 height 8
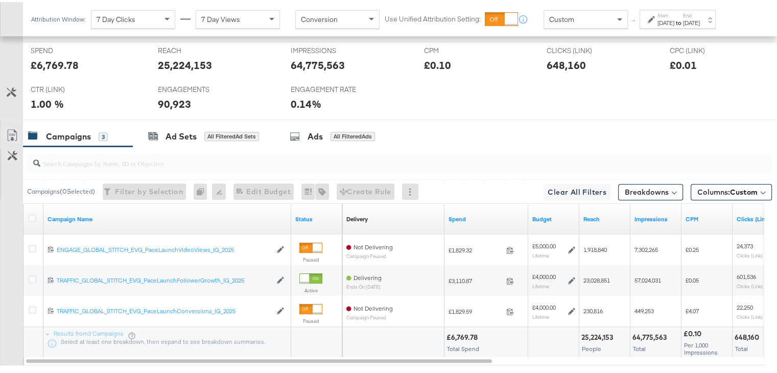
scroll to position [484, 0]
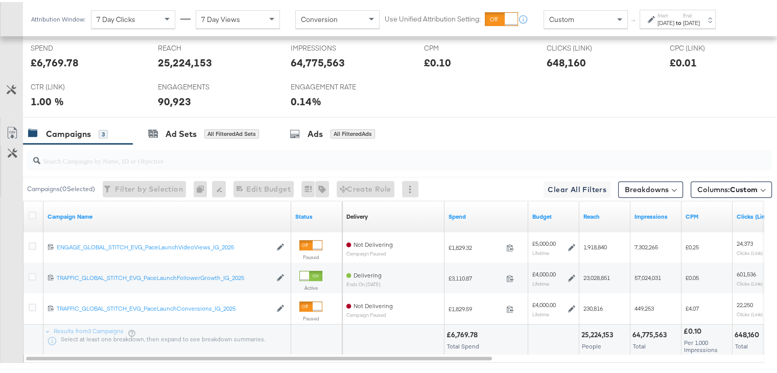
click at [674, 15] on label "Start:" at bounding box center [665, 13] width 17 height 7
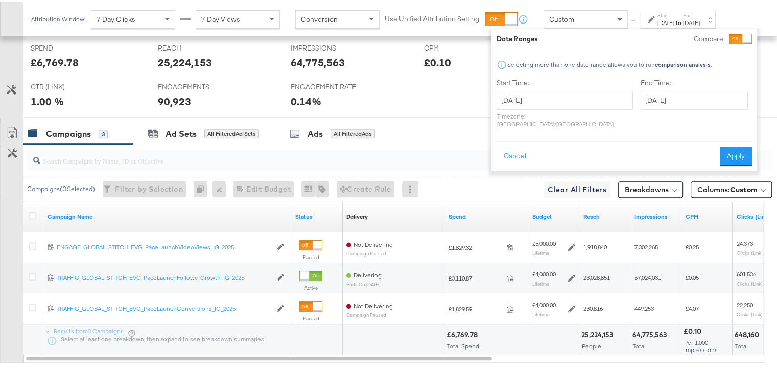
click at [674, 15] on label "Start:" at bounding box center [665, 13] width 17 height 7
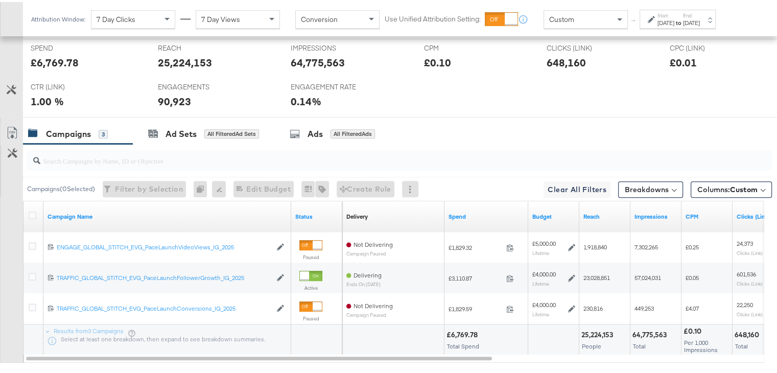
click at [674, 15] on label "Start:" at bounding box center [665, 13] width 17 height 7
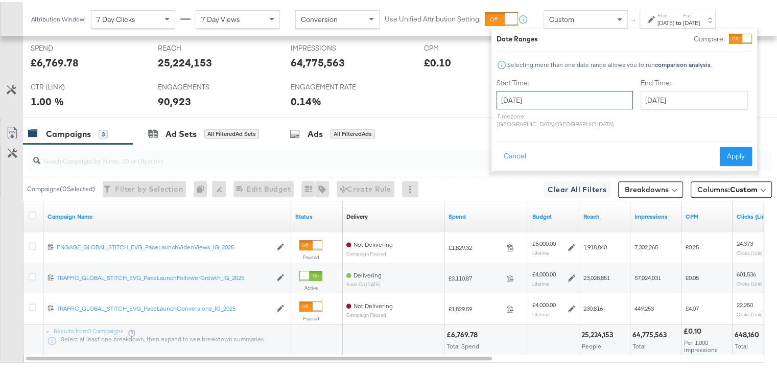
click at [571, 92] on input "[DATE]" at bounding box center [564, 98] width 136 height 18
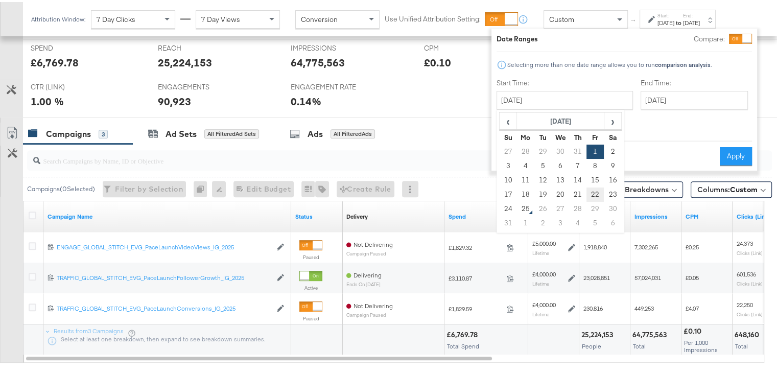
click at [592, 188] on td "22" at bounding box center [594, 192] width 17 height 14
type input "[DATE]"
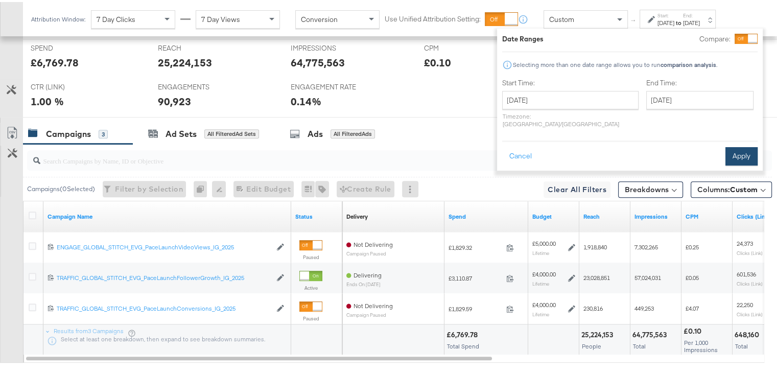
click at [741, 148] on button "Apply" at bounding box center [741, 154] width 32 height 18
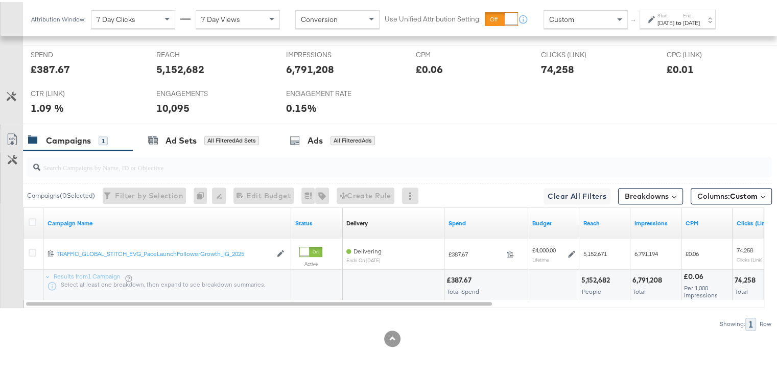
scroll to position [476, 0]
